Goal: Task Accomplishment & Management: Manage account settings

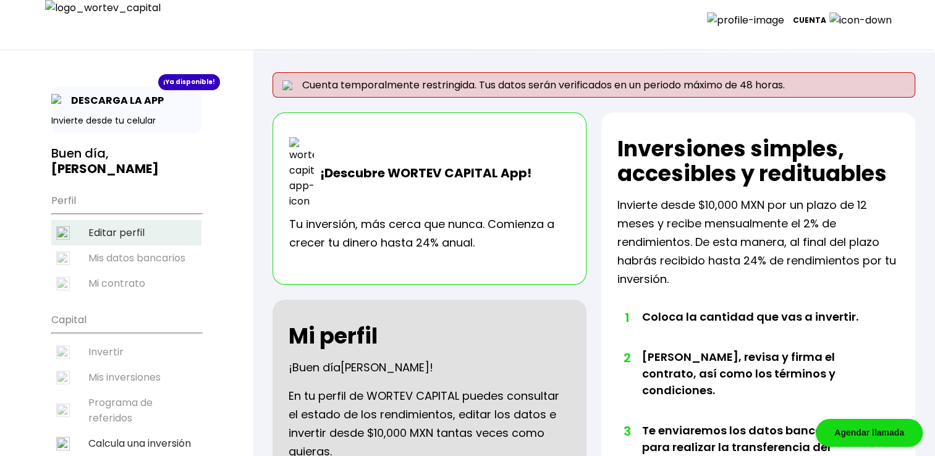
click at [166, 220] on li "Editar perfil" at bounding box center [126, 232] width 150 height 25
select select "Hombre"
select select "Secundaria"
select select "AG"
select select "Actinver"
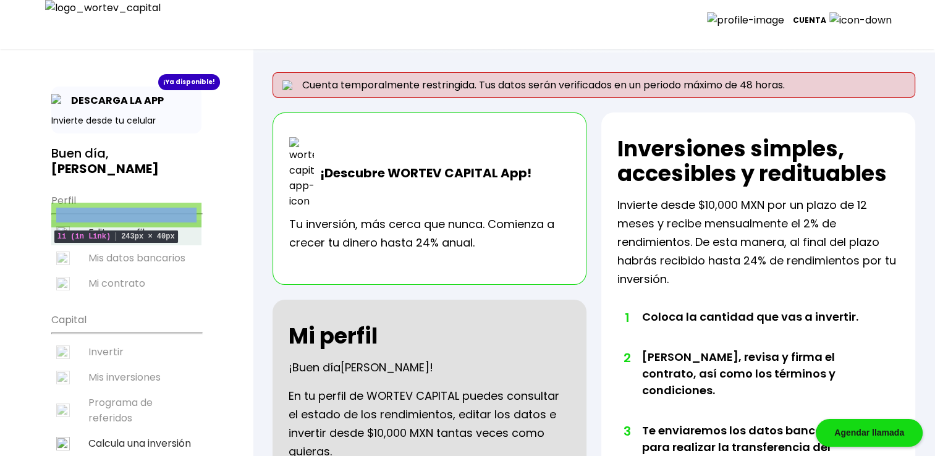
click at [120, 220] on li "Editar perfil" at bounding box center [126, 232] width 150 height 25
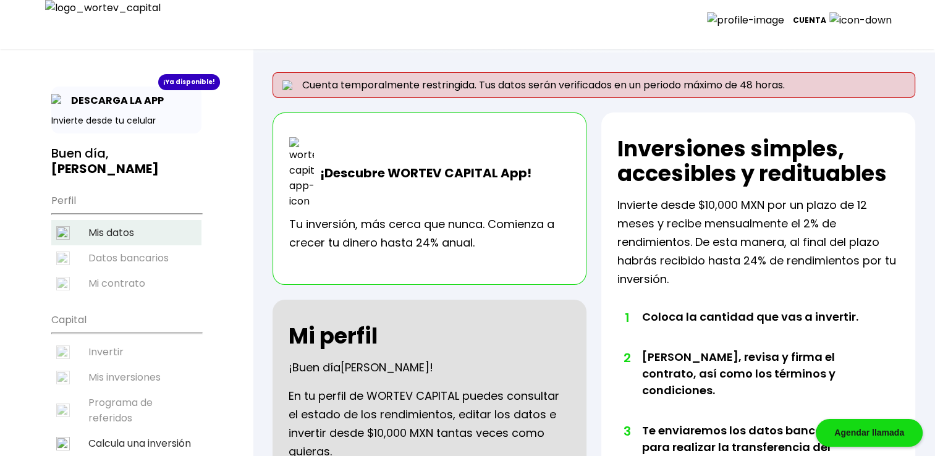
click at [119, 220] on li "Mis datos" at bounding box center [126, 232] width 150 height 25
select select "Hombre"
select select "Secundaria"
select select "AG"
select select "Actinver"
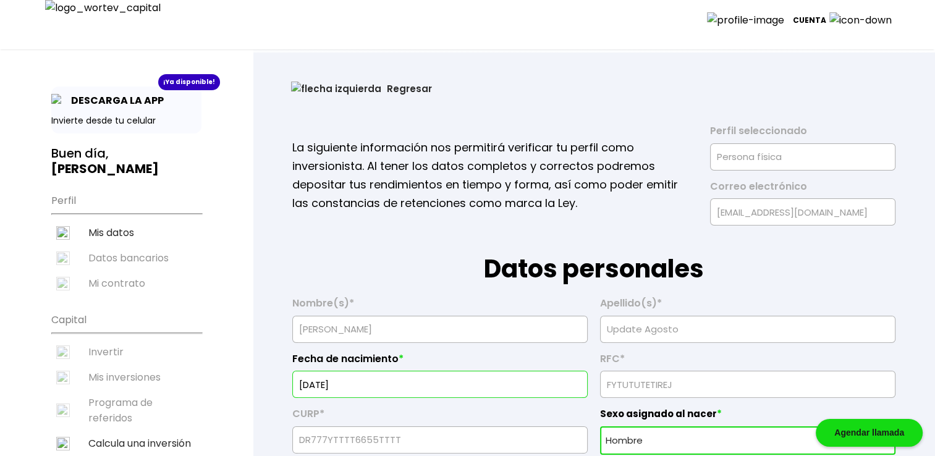
click at [159, 241] on ul "Perfil Mis datos Datos bancarios Mi contrato" at bounding box center [126, 241] width 150 height 109
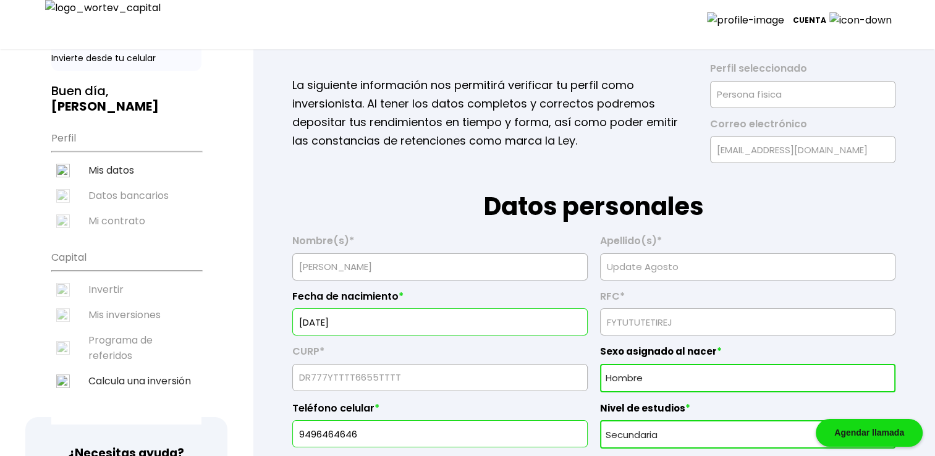
scroll to position [82, 0]
